Goal: Task Accomplishment & Management: Use online tool/utility

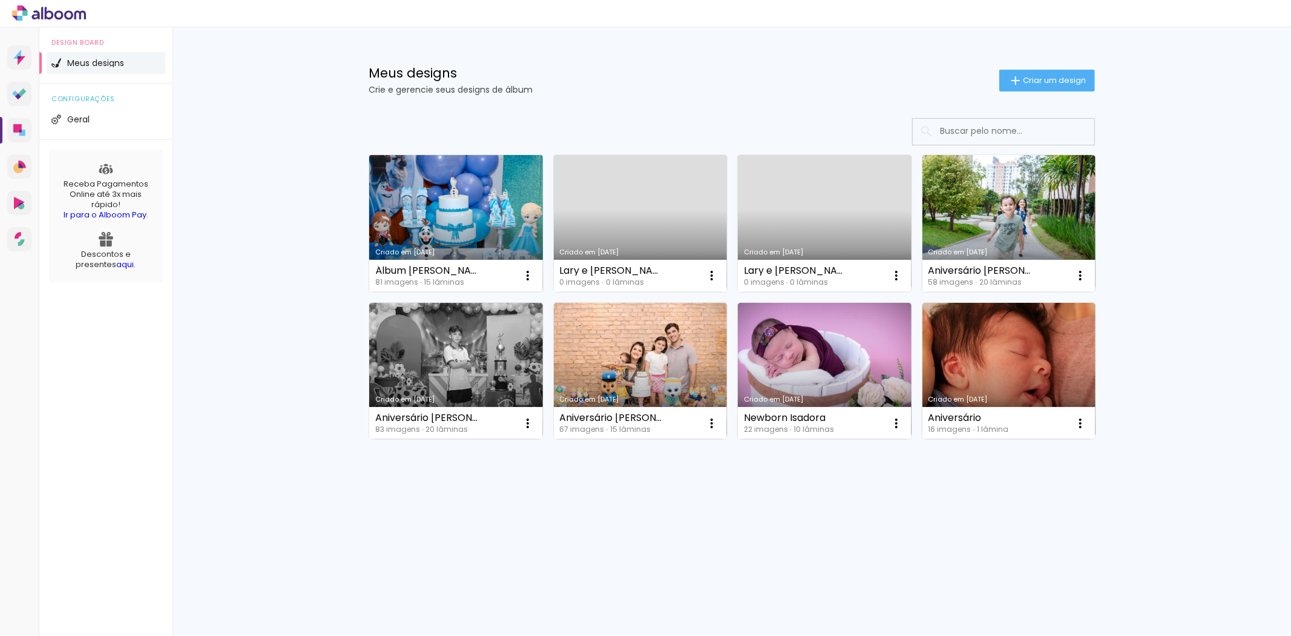
click at [421, 206] on link "Criado em [DATE]" at bounding box center [456, 223] width 174 height 137
